Goal: Task Accomplishment & Management: Manage account settings

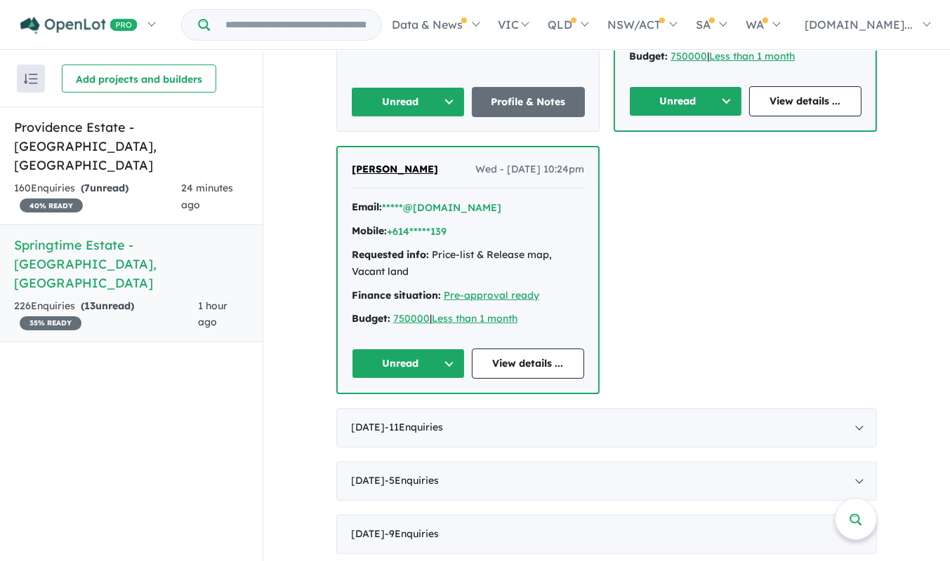
scroll to position [2145, 0]
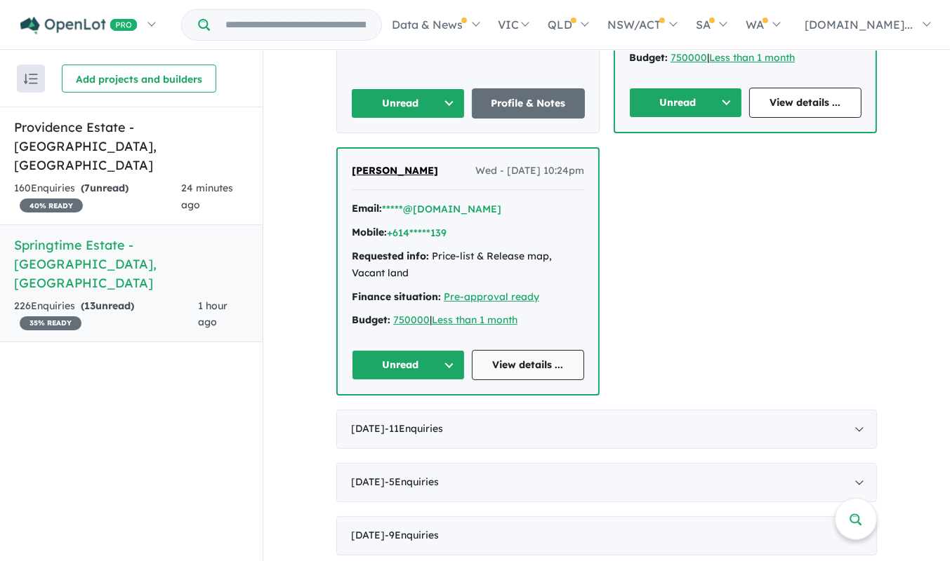
click at [517, 350] on link "View details ..." at bounding box center [528, 365] width 113 height 30
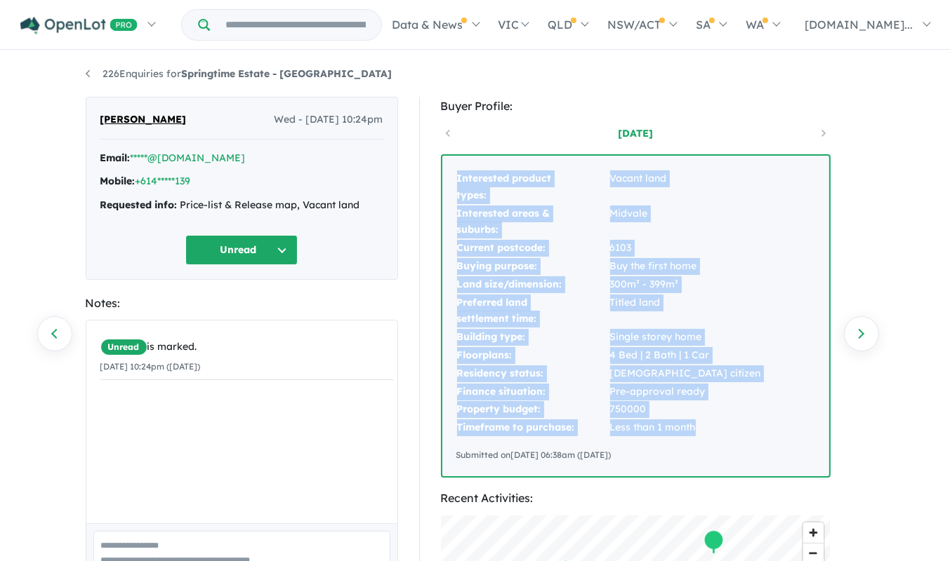
drag, startPoint x: 707, startPoint y: 430, endPoint x: 443, endPoint y: 168, distance: 372.2
click at [443, 168] on div "Interested product types: Vacant land Interested areas & suburbs: Midvale Curre…" at bounding box center [635, 316] width 387 height 321
copy tbody "Interested product types: Vacant land Interested areas & suburbs: Midvale Curre…"
click at [293, 242] on button "Unread" at bounding box center [241, 250] width 112 height 30
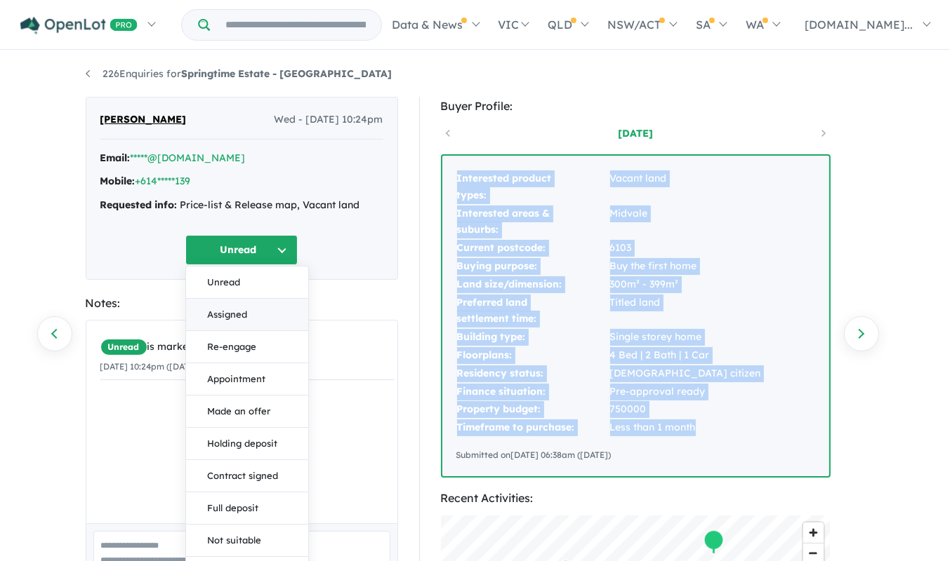
click at [255, 320] on button "Assigned" at bounding box center [247, 315] width 122 height 32
